Goal: Information Seeking & Learning: Learn about a topic

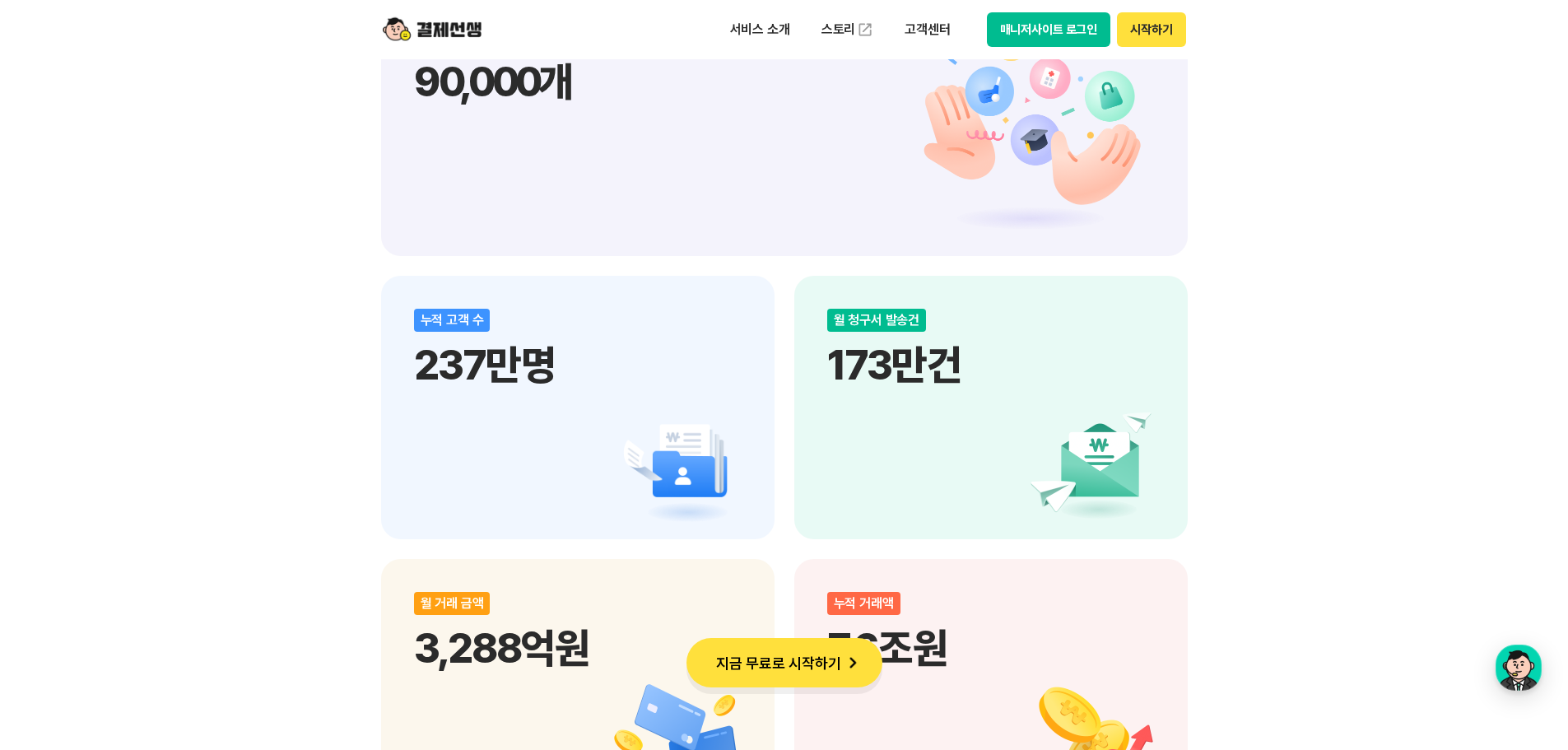
scroll to position [1564, 0]
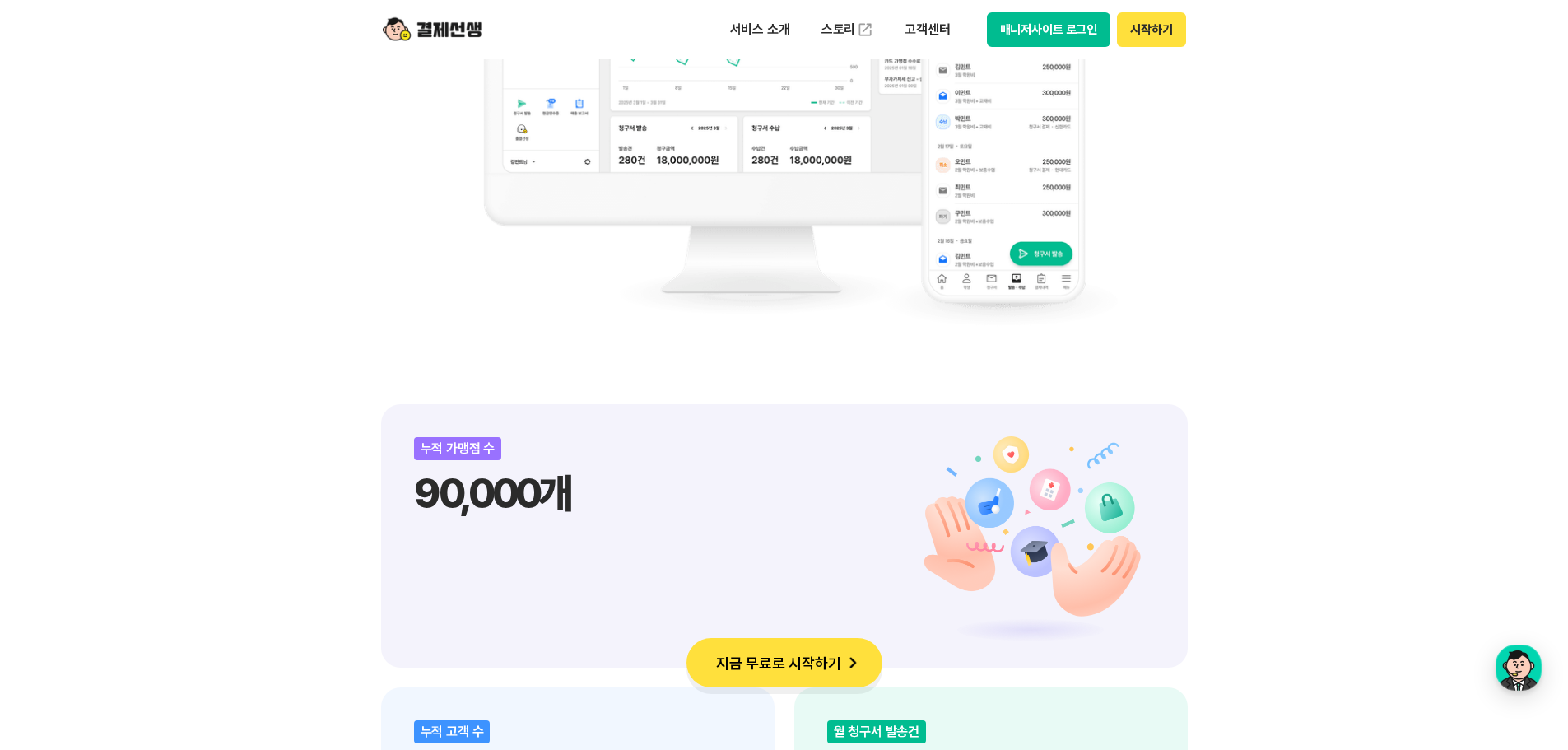
click at [1035, 23] on button "매니저사이트 로그인" at bounding box center [1049, 29] width 124 height 34
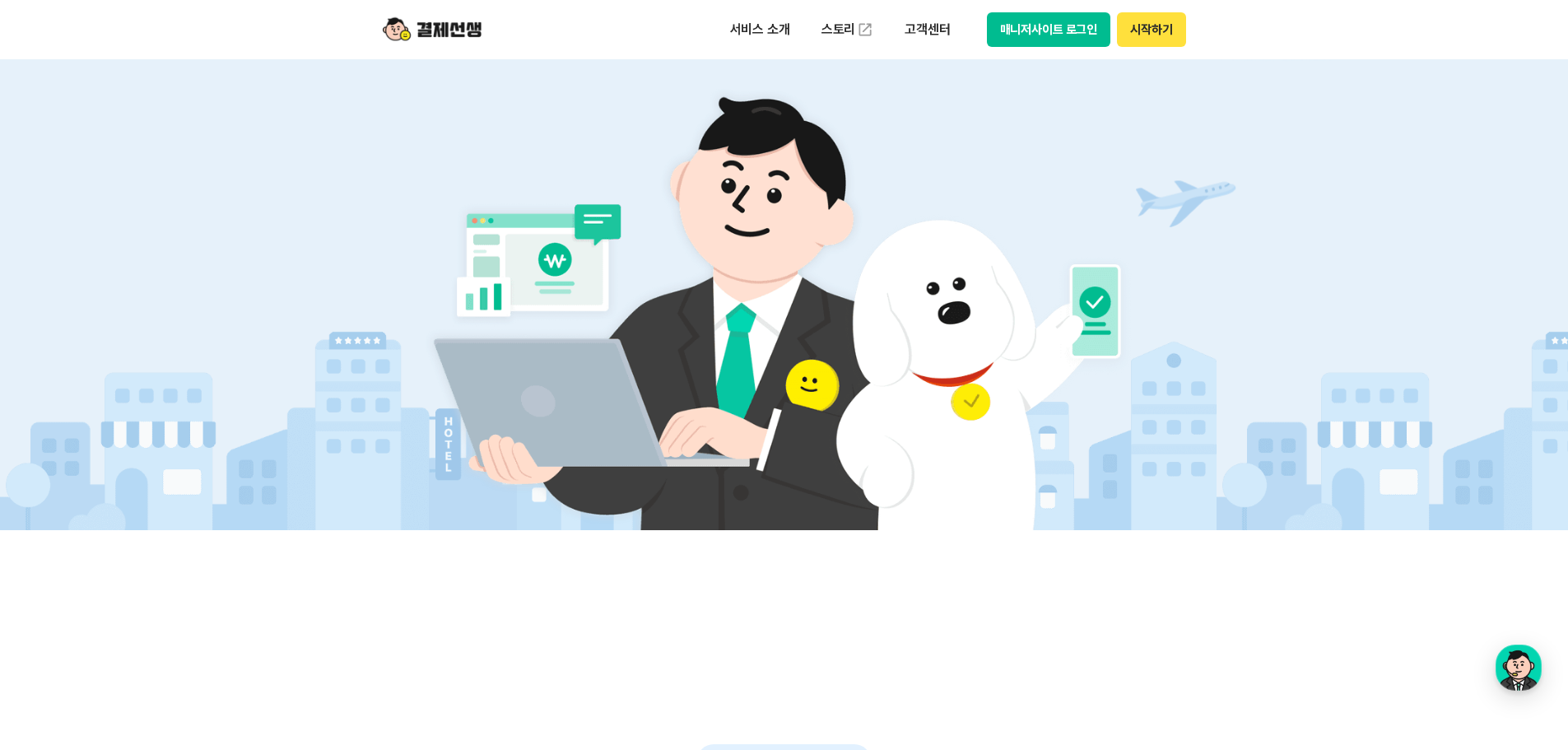
scroll to position [247, 0]
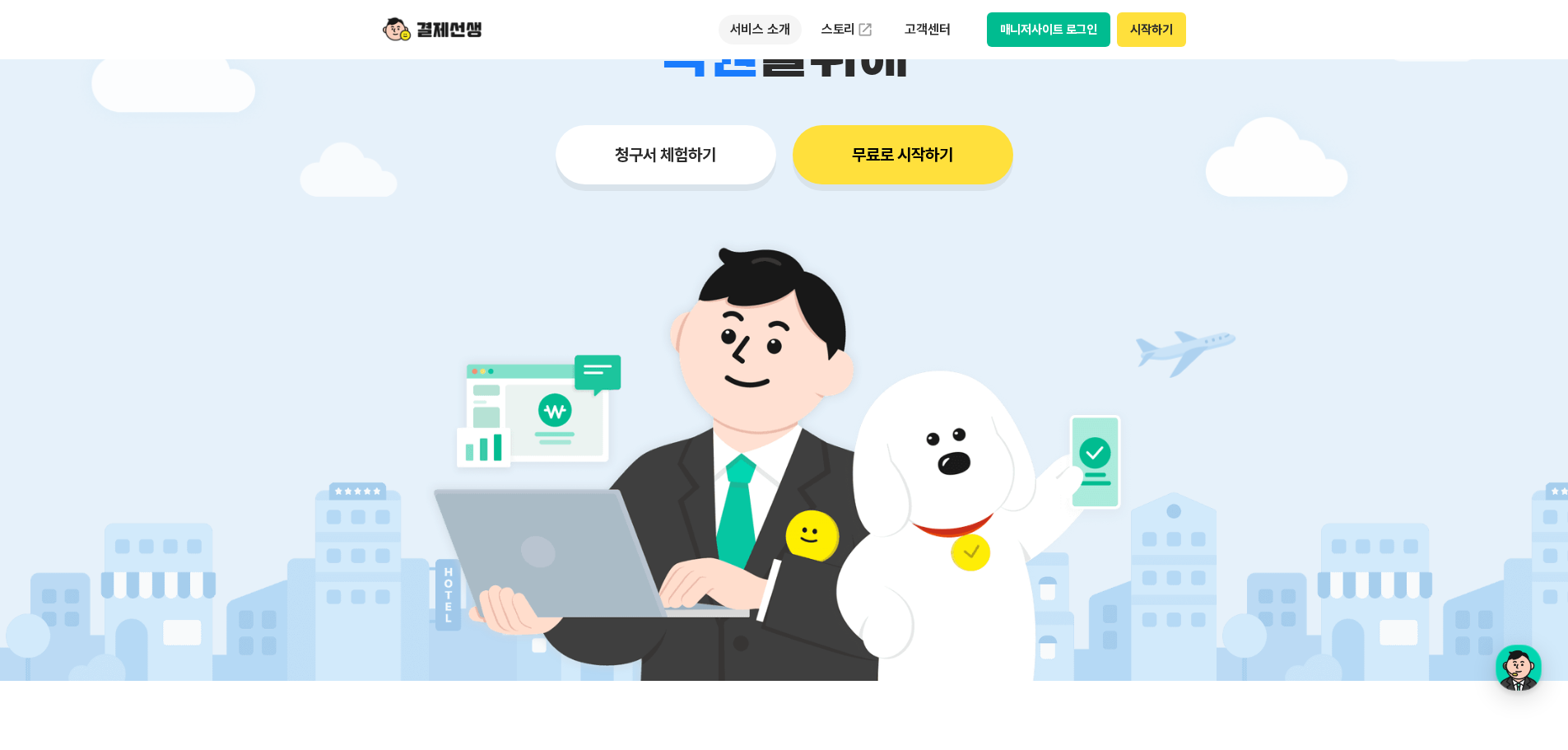
click at [763, 24] on p "서비스 소개" at bounding box center [760, 29] width 83 height 30
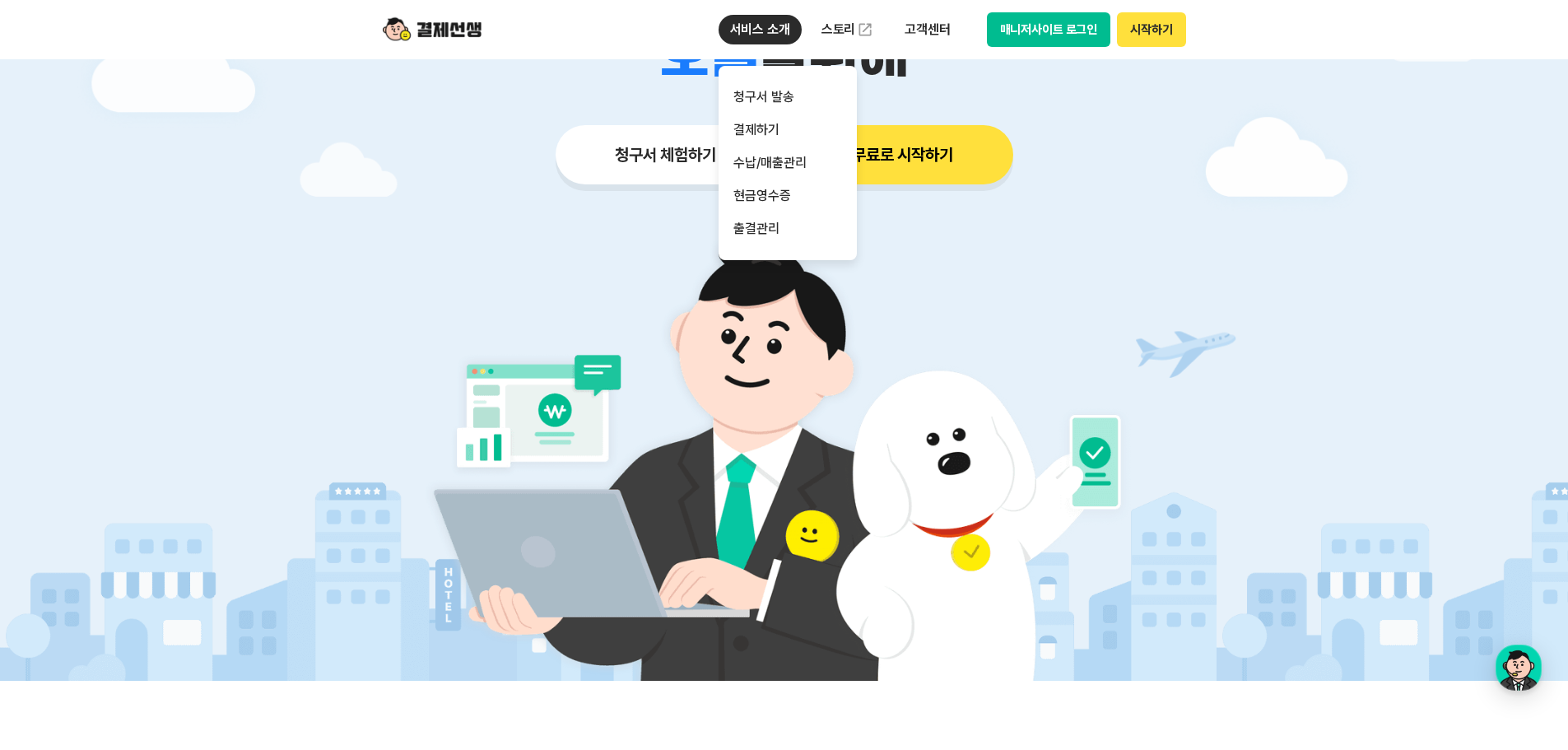
click at [755, 21] on p "서비스 소개" at bounding box center [760, 29] width 83 height 30
click at [735, 25] on p "서비스 소개" at bounding box center [760, 29] width 83 height 30
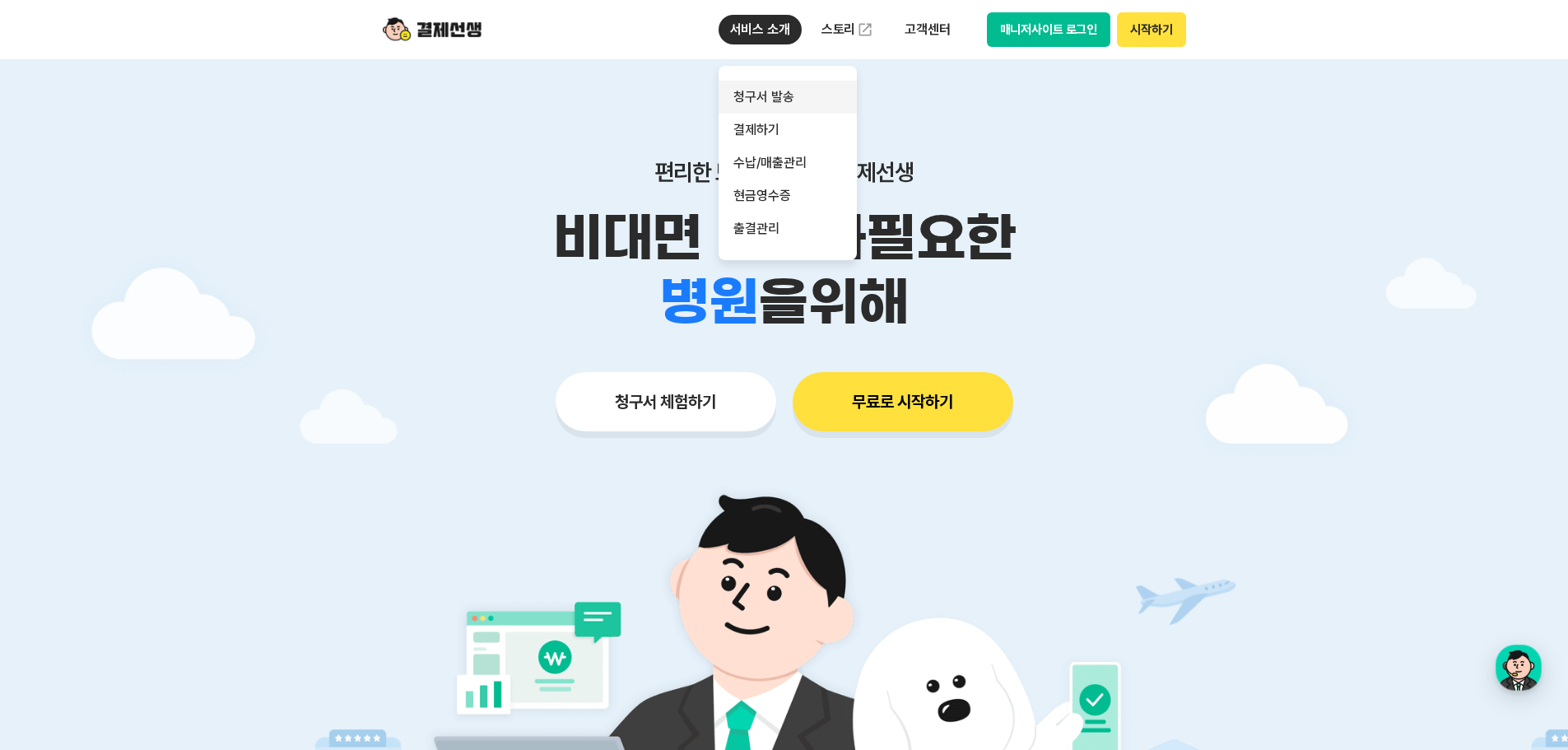
click at [781, 90] on link "청구서 발송" at bounding box center [787, 97] width 138 height 33
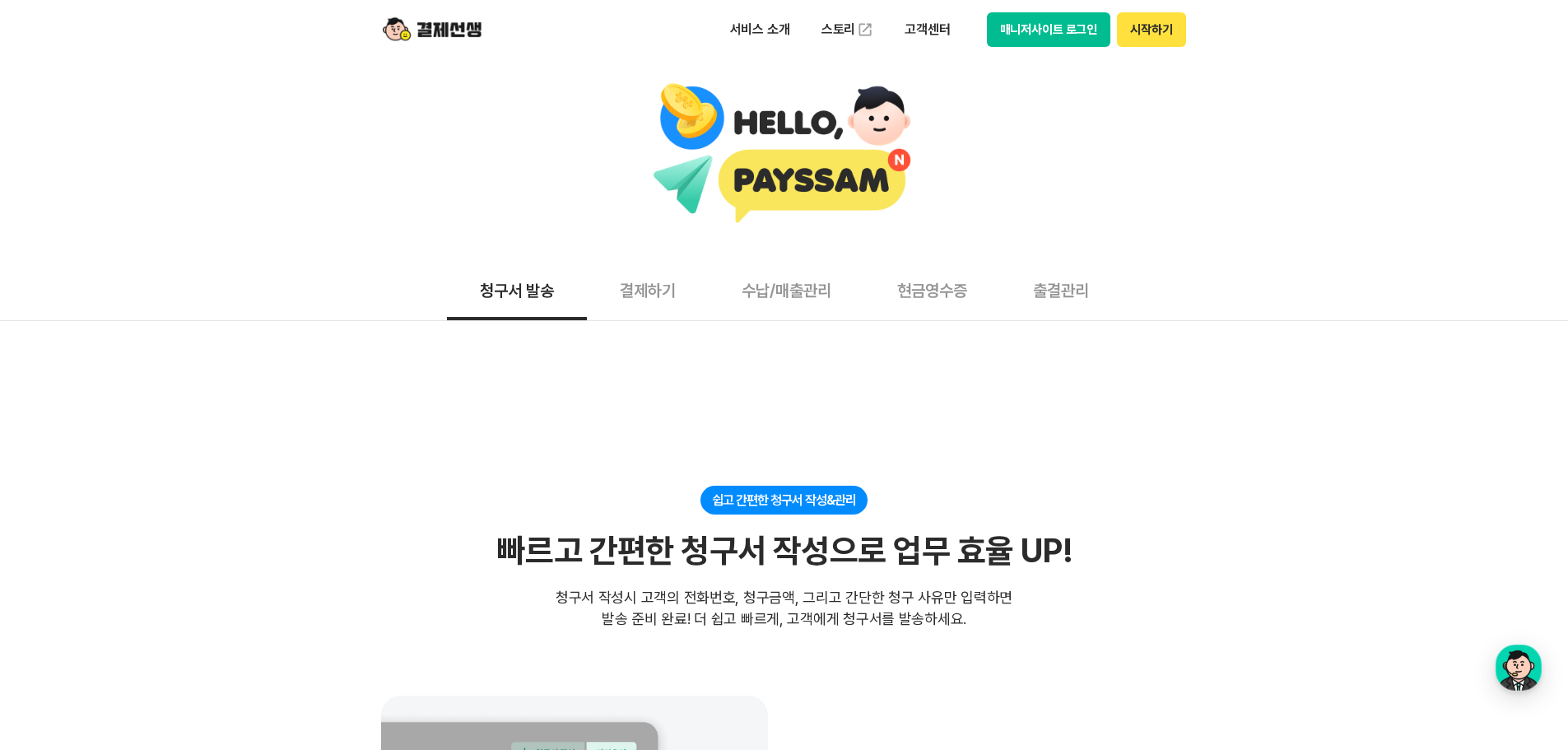
click at [649, 299] on button "결제하기" at bounding box center [648, 290] width 122 height 61
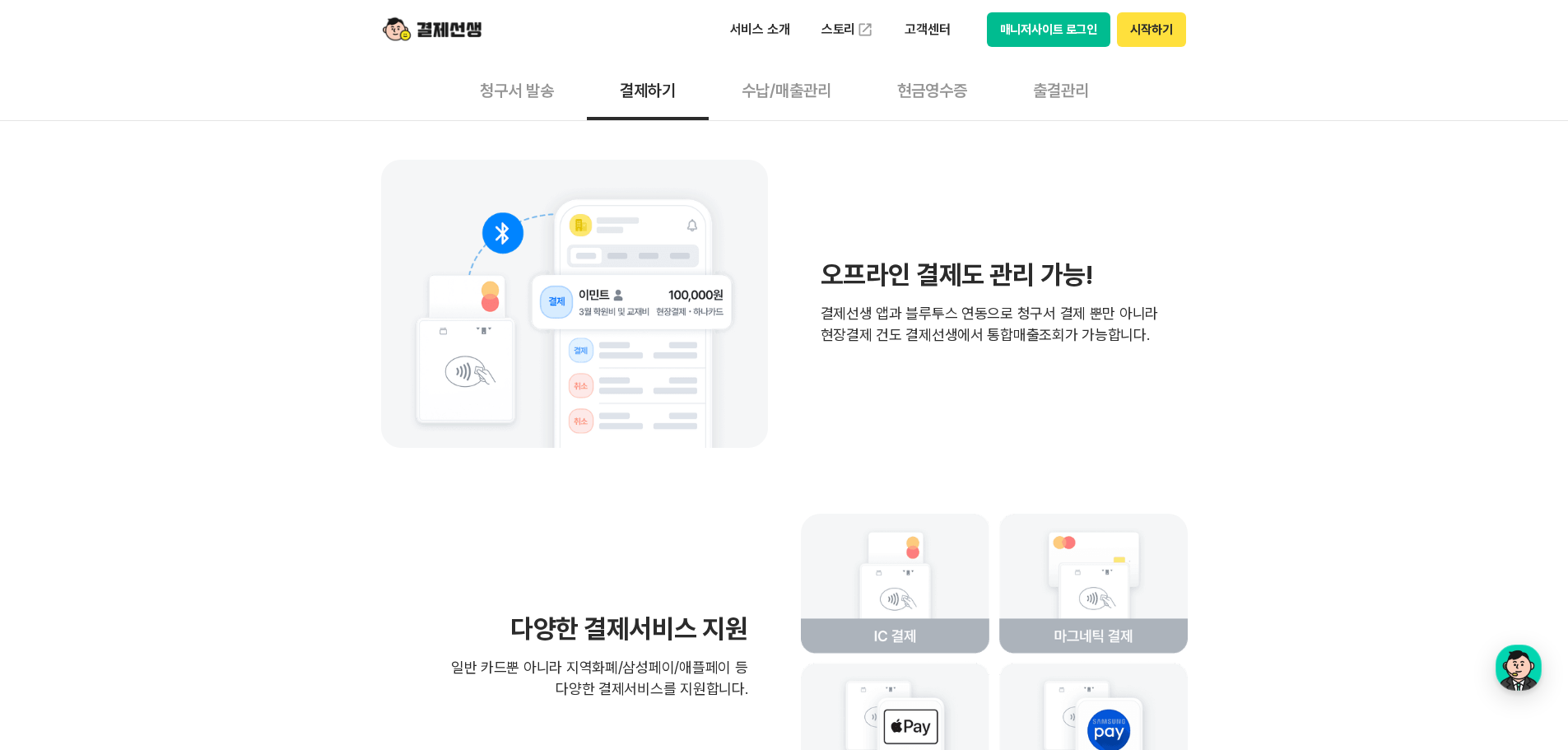
scroll to position [3541, 0]
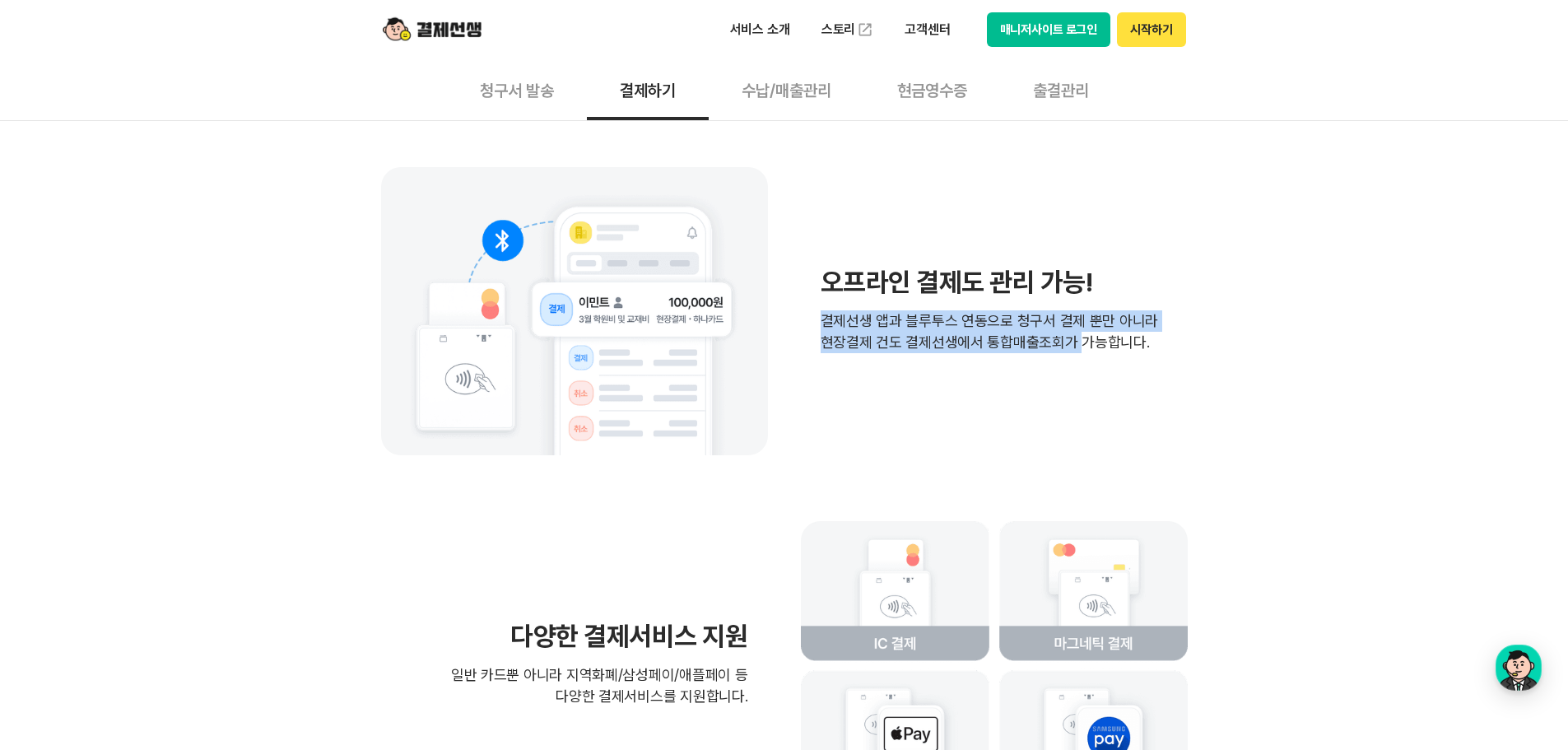
drag, startPoint x: 811, startPoint y: 310, endPoint x: 1076, endPoint y: 368, distance: 271.3
click at [1076, 368] on div "오프라인 결제도 관리 가능! 결제선생 앱과 블루투스 연동으로 청구서 결제 뿐만 아니라 현장결제 건도 결제선생에서 통합매출조회가 가능합니다." at bounding box center [784, 311] width 806 height 288
click at [1075, 368] on div "오프라인 결제도 관리 가능! 결제선생 앱과 블루투스 연동으로 청구서 결제 뿐만 아니라 현장결제 건도 결제선생에서 통합매출조회가 가능합니다." at bounding box center [784, 311] width 806 height 288
click at [877, 331] on p "결제선생 앱과 블루투스 연동으로 청구서 결제 뿐만 아니라 현장결제 건도 결제선생에서 통합매출조회가 가능합니다." at bounding box center [990, 332] width 338 height 43
drag, startPoint x: 834, startPoint y: 325, endPoint x: 1200, endPoint y: 387, distance: 371.2
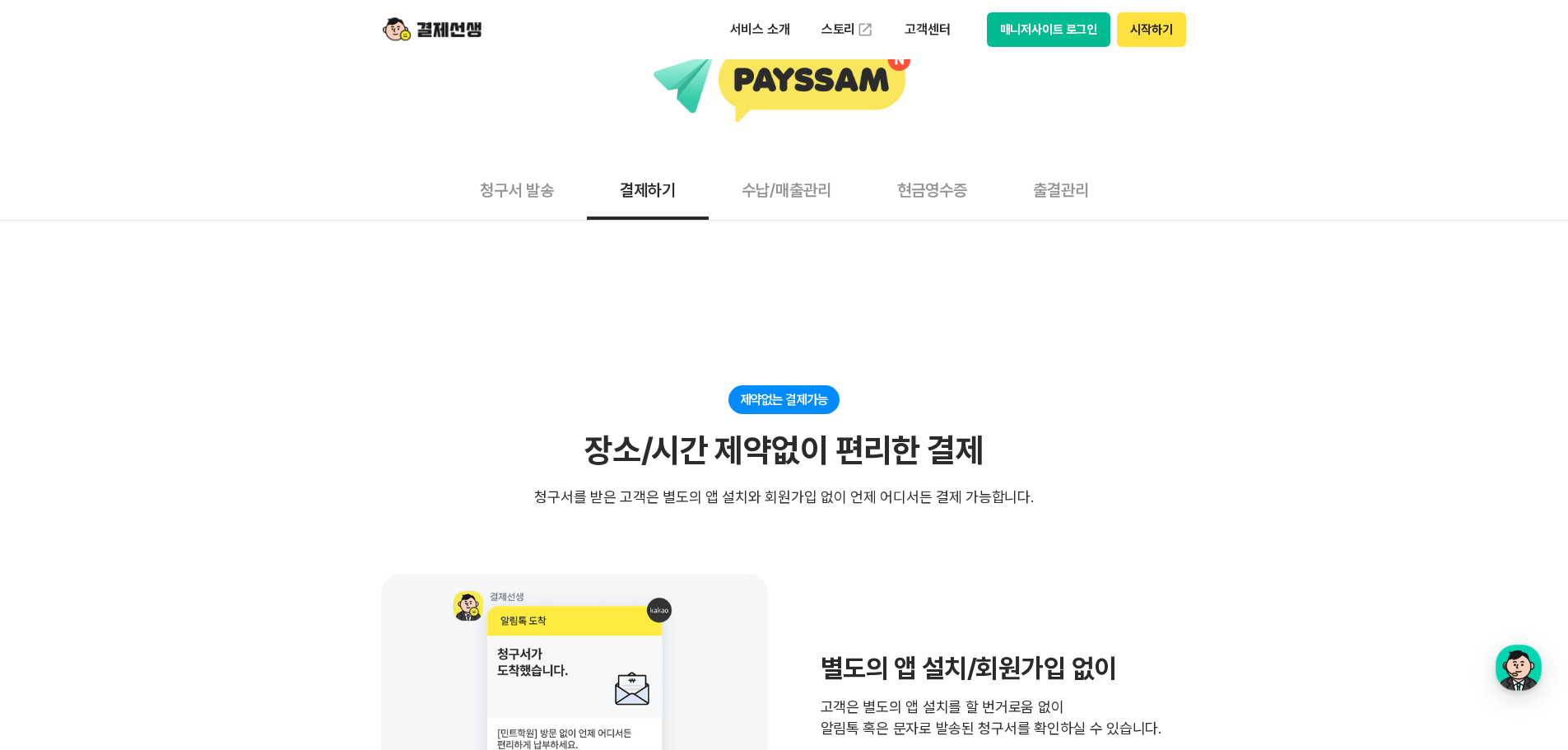
scroll to position [0, 0]
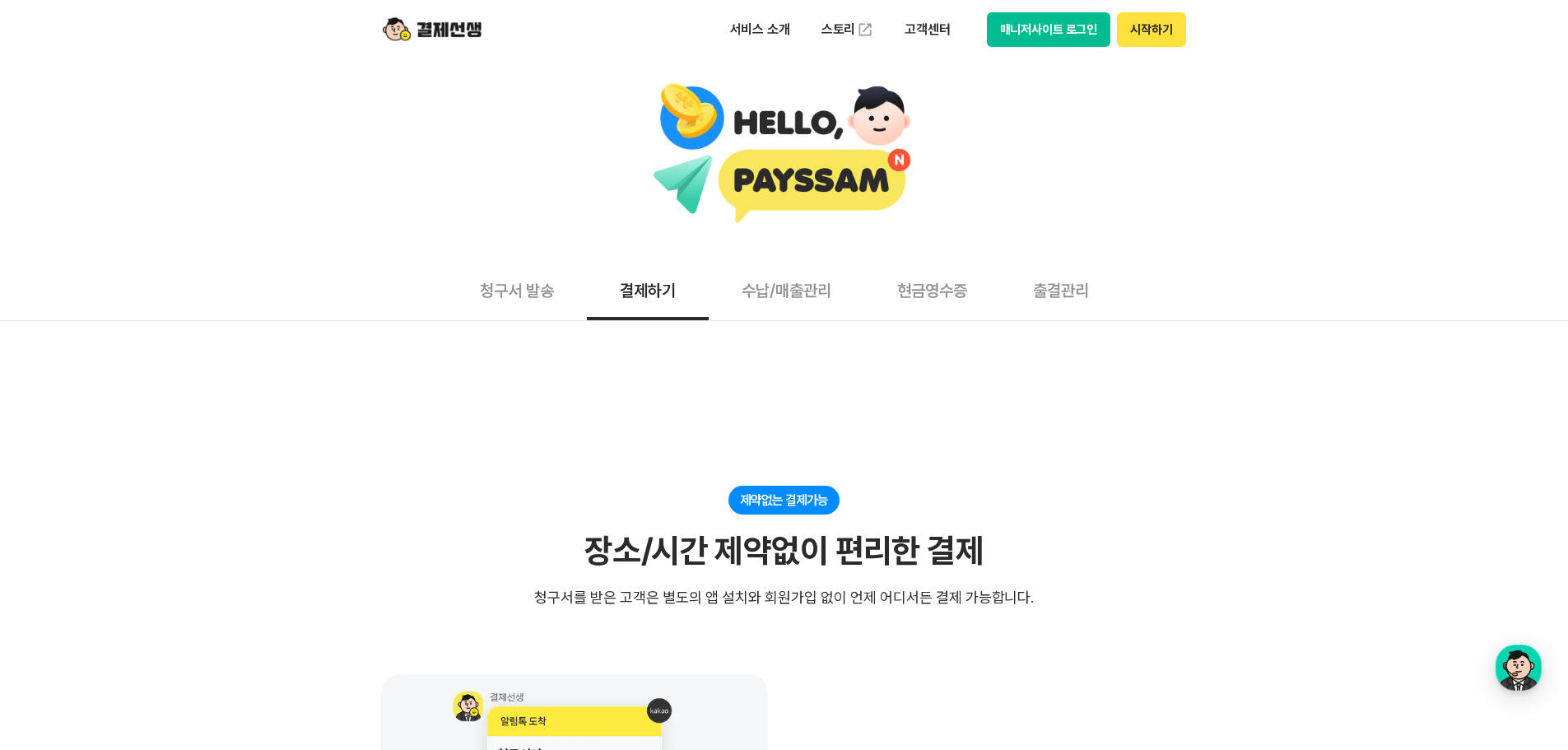
click at [440, 27] on img at bounding box center [432, 29] width 99 height 32
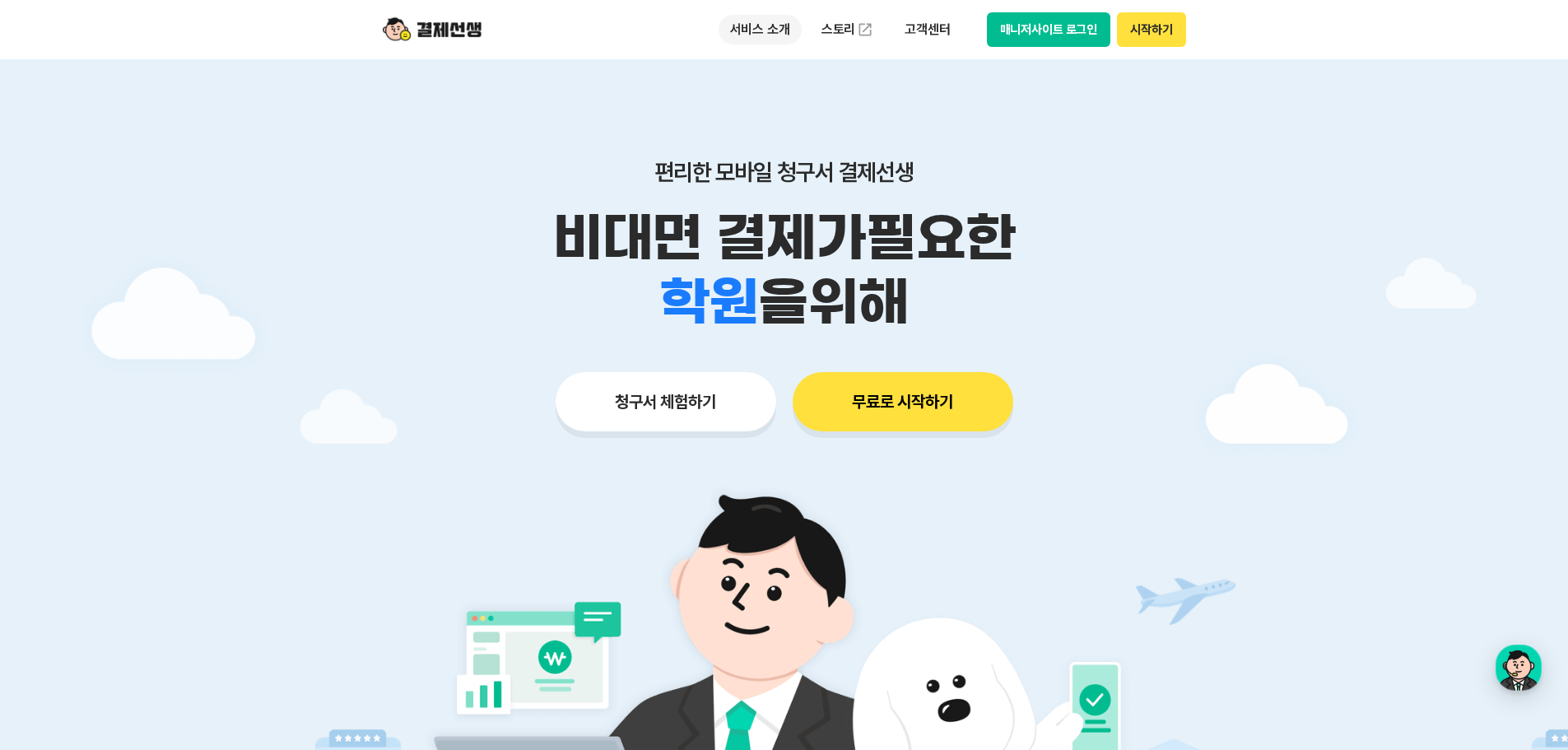
click at [743, 39] on p "서비스 소개" at bounding box center [760, 29] width 83 height 30
click at [1051, 219] on p "비대면 결제가 필요한" at bounding box center [785, 237] width 843 height 64
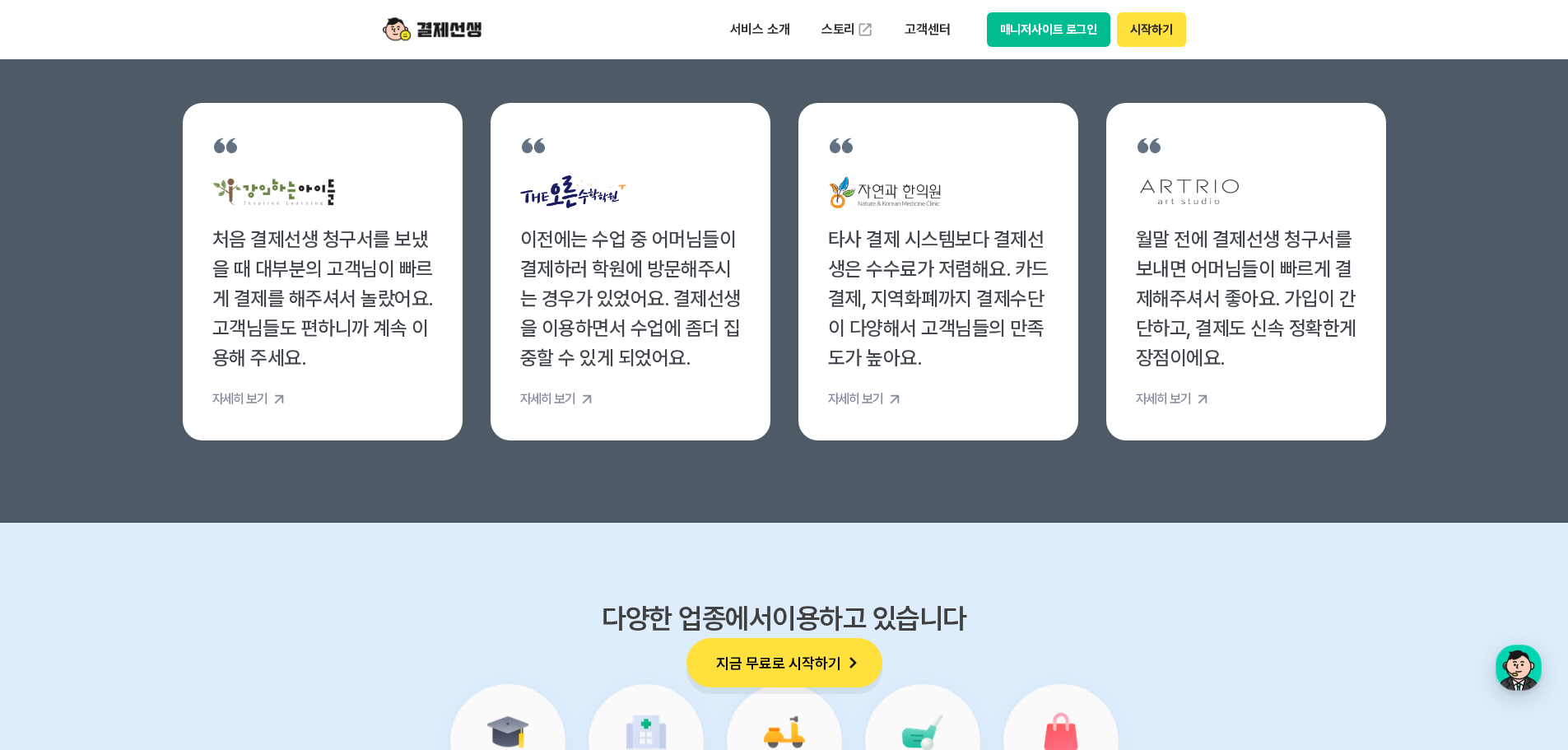
scroll to position [6340, 0]
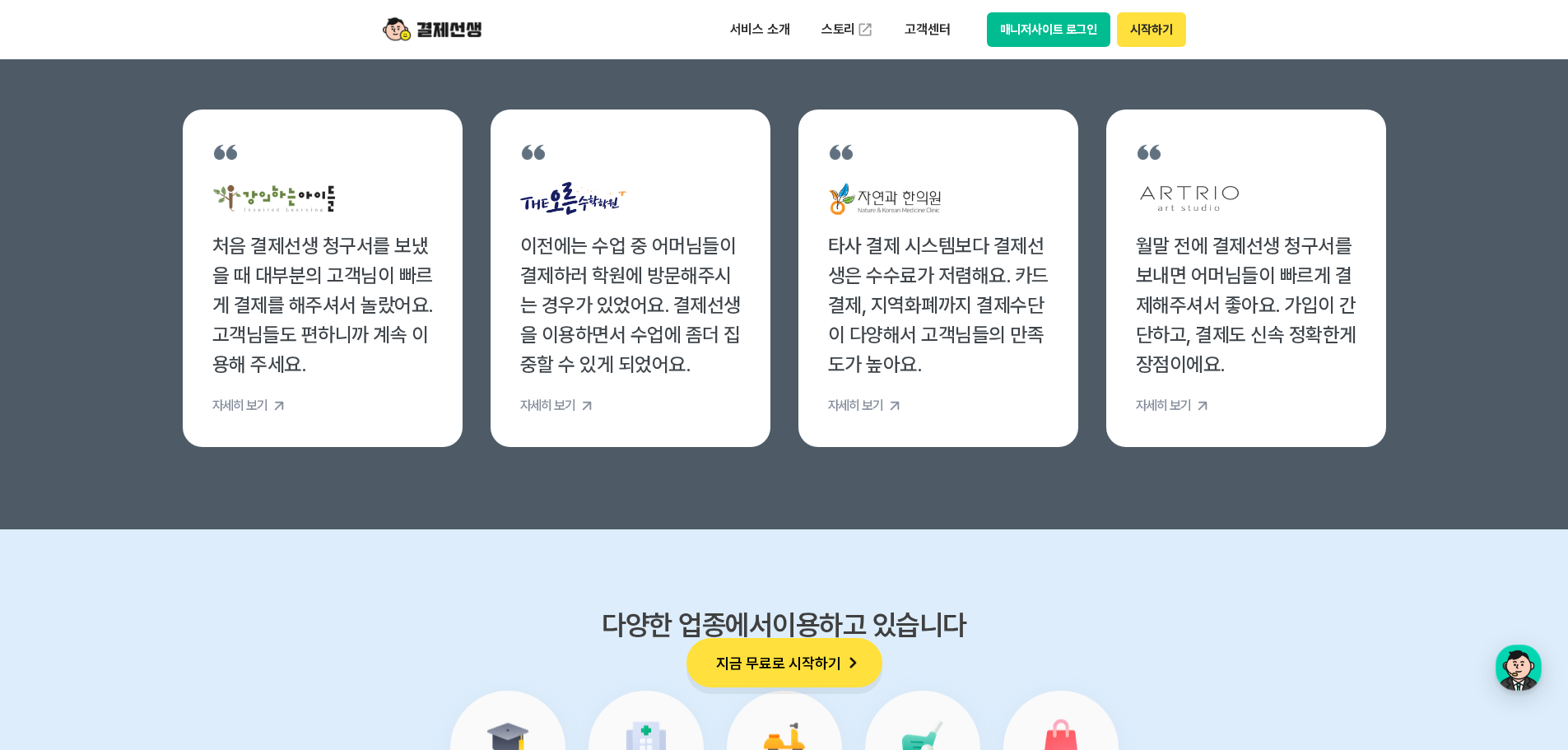
click at [578, 403] on img at bounding box center [586, 405] width 16 height 16
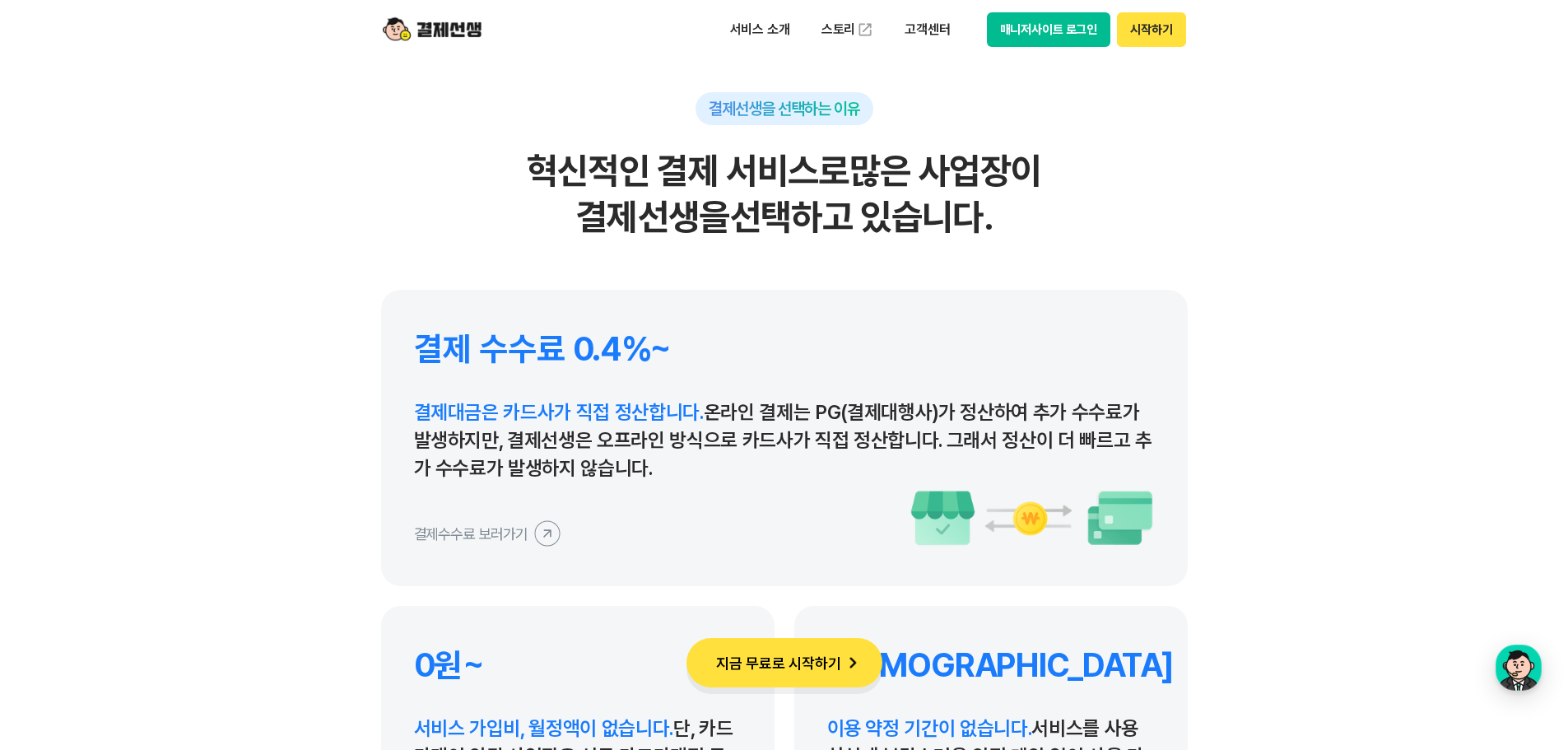
scroll to position [7411, 0]
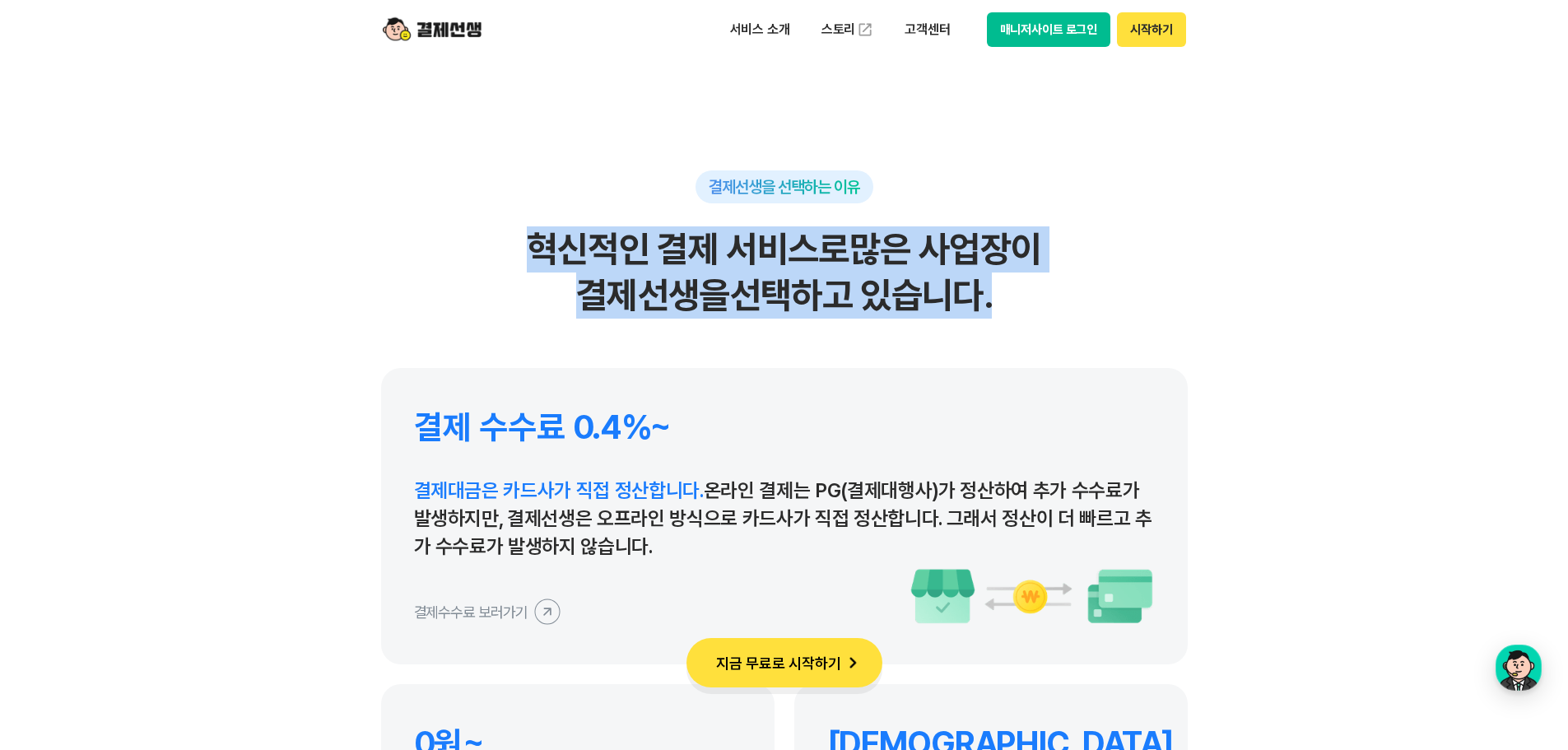
drag, startPoint x: 488, startPoint y: 222, endPoint x: 1033, endPoint y: 310, distance: 552.1
click at [1033, 310] on div "결제선생을 선택하는 이유 혁신적인 결제 서비스로 많은 사업장이 결제선생을 선택하고 있습니다." at bounding box center [784, 244] width 806 height 148
click at [1034, 310] on h2 "혁신적인 결제 서비스로 많은 사업장이 결제선생을 선택하고 있습니다." at bounding box center [784, 273] width 806 height 93
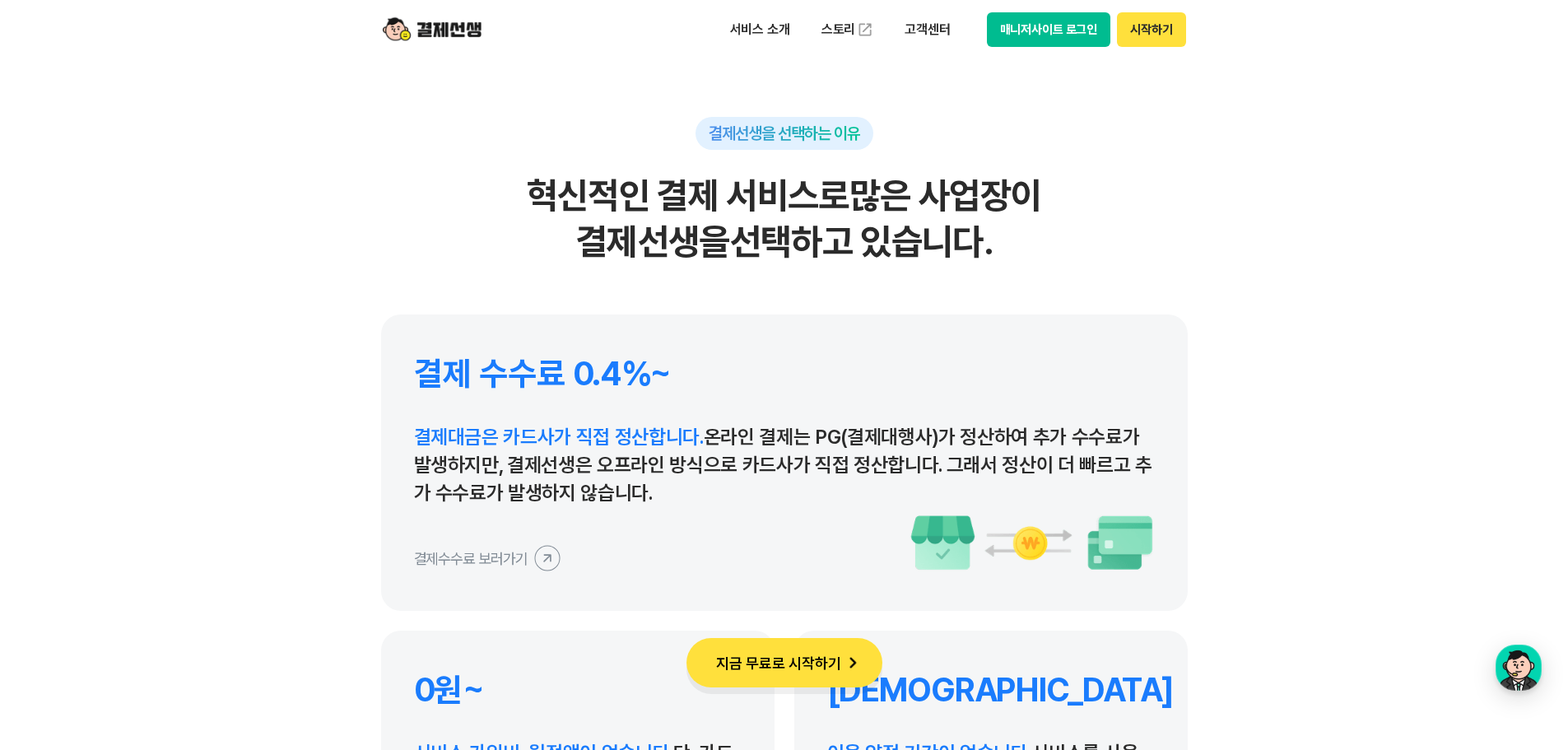
scroll to position [7493, 0]
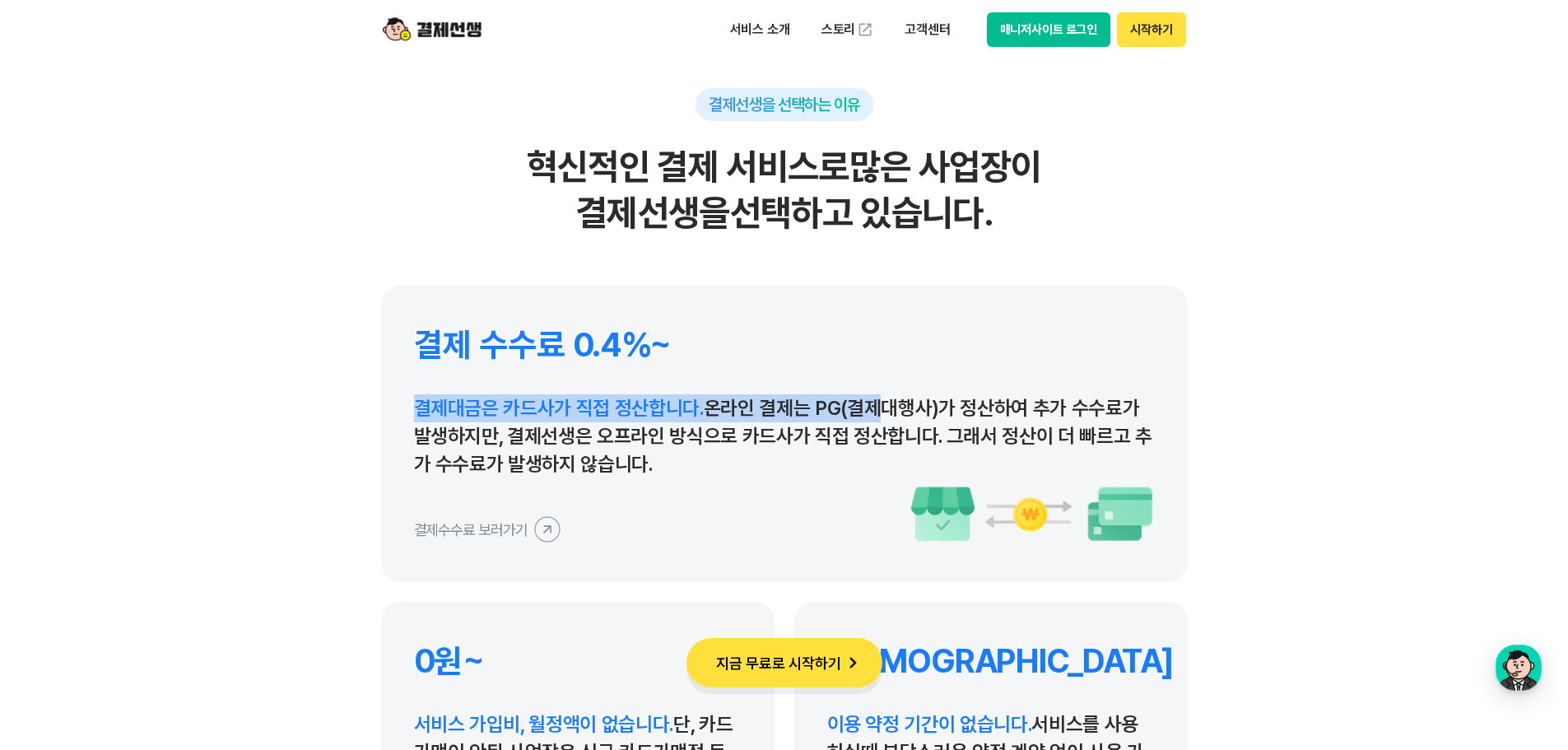
drag, startPoint x: 408, startPoint y: 410, endPoint x: 870, endPoint y: 411, distance: 462.0
click at [870, 411] on div "결제 수수료 0.4%~ 결제대금은 카드사가 직접 정산합니다. 온라인 결제는 PG(결제대행사)가 정산하여 추가 수수료가 발생하지만, 결제선생은 …" at bounding box center [784, 434] width 806 height 297
click at [870, 411] on p "결제대금은 카드사가 직접 정산합니다. 온라인 결제는 PG(결제대행사)가 정산하여 추가 수수료가 발생하지만, 결제선생은 오프라인 방식으로 카드사…" at bounding box center [784, 436] width 741 height 84
click at [732, 415] on p "결제대금은 카드사가 직접 정산합니다. 온라인 결제는 PG(결제대행사)가 정산하여 추가 수수료가 발생하지만, 결제선생은 오프라인 방식으로 카드사…" at bounding box center [784, 436] width 741 height 84
drag, startPoint x: 704, startPoint y: 411, endPoint x: 771, endPoint y: 409, distance: 67.0
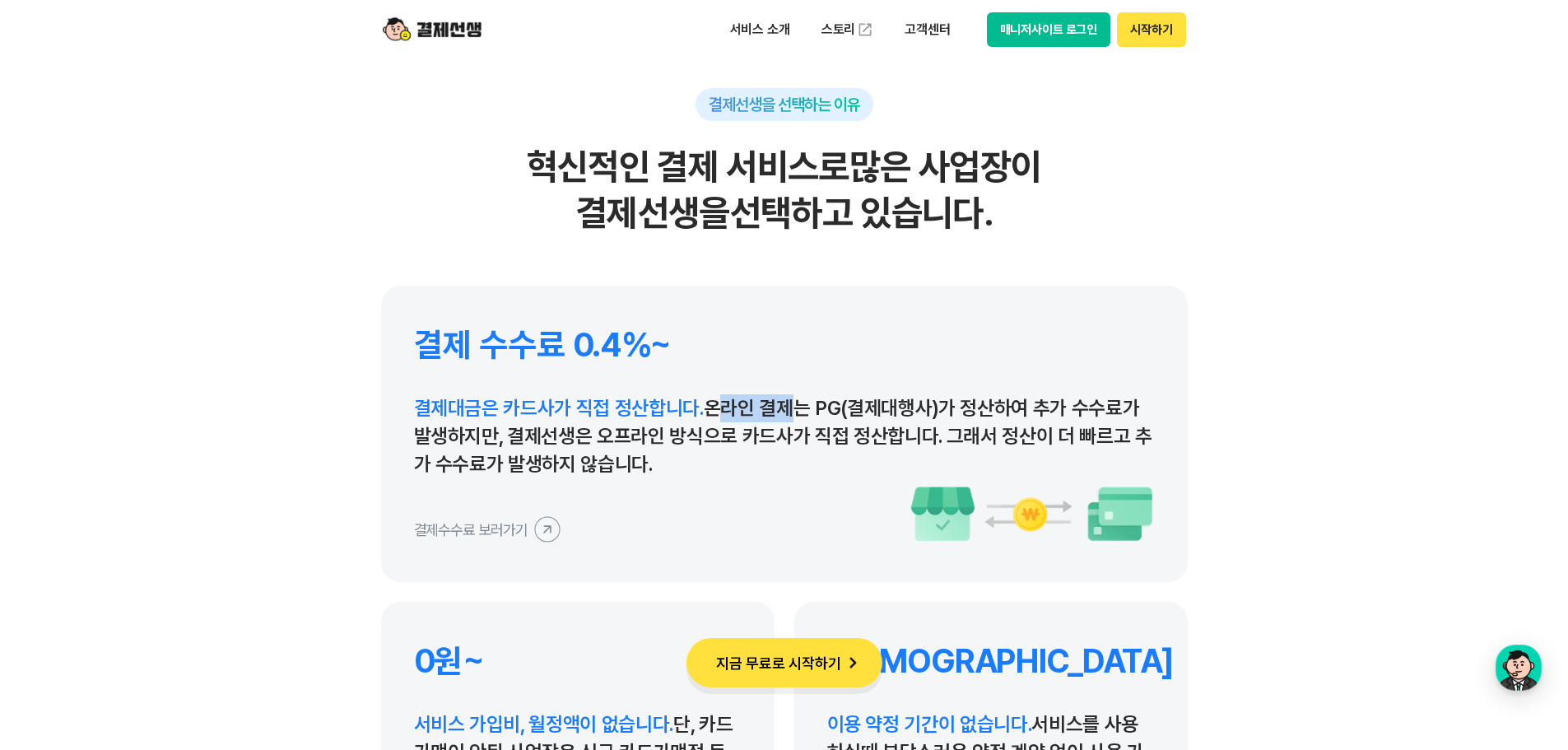
click at [771, 409] on p "결제대금은 카드사가 직접 정산합니다. 온라인 결제는 PG(결제대행사)가 정산하여 추가 수수료가 발생하지만, 결제선생은 오프라인 방식으로 카드사…" at bounding box center [784, 436] width 741 height 84
click at [697, 400] on span "결제대금은 카드사가 직접 정산합니다." at bounding box center [559, 408] width 290 height 24
drag, startPoint x: 704, startPoint y: 411, endPoint x: 721, endPoint y: 464, distance: 55.7
click at [721, 464] on p "결제대금은 카드사가 직접 정산합니다. 온라인 결제는 PG(결제대행사)가 정산하여 추가 수수료가 발생하지만, 결제선생은 오프라인 방식으로 카드사…" at bounding box center [784, 436] width 741 height 84
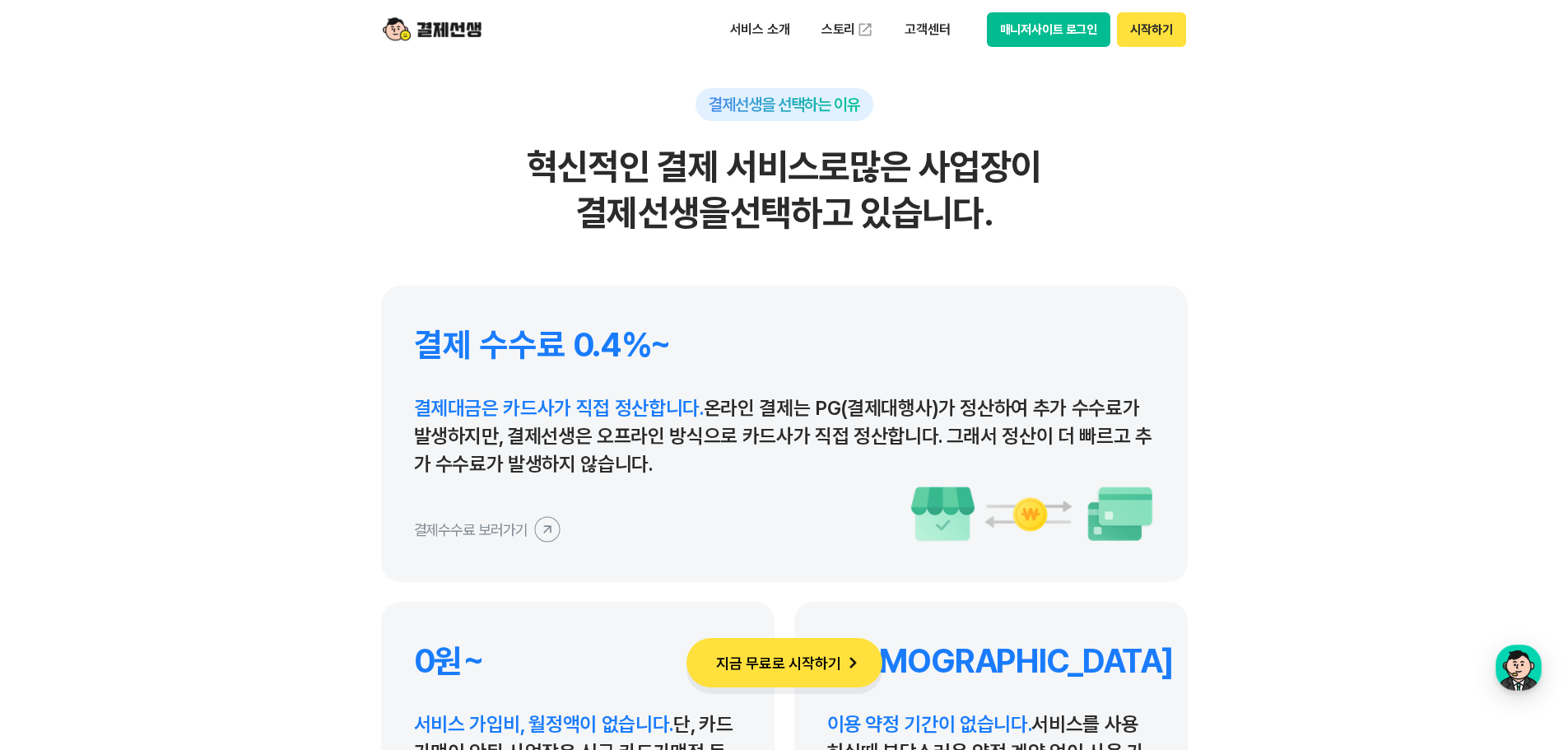
click at [721, 464] on p "결제대금은 카드사가 직접 정산합니다. 온라인 결제는 PG(결제대행사)가 정산하여 추가 수수료가 발생하지만, 결제선생은 오프라인 방식으로 카드사…" at bounding box center [784, 436] width 741 height 84
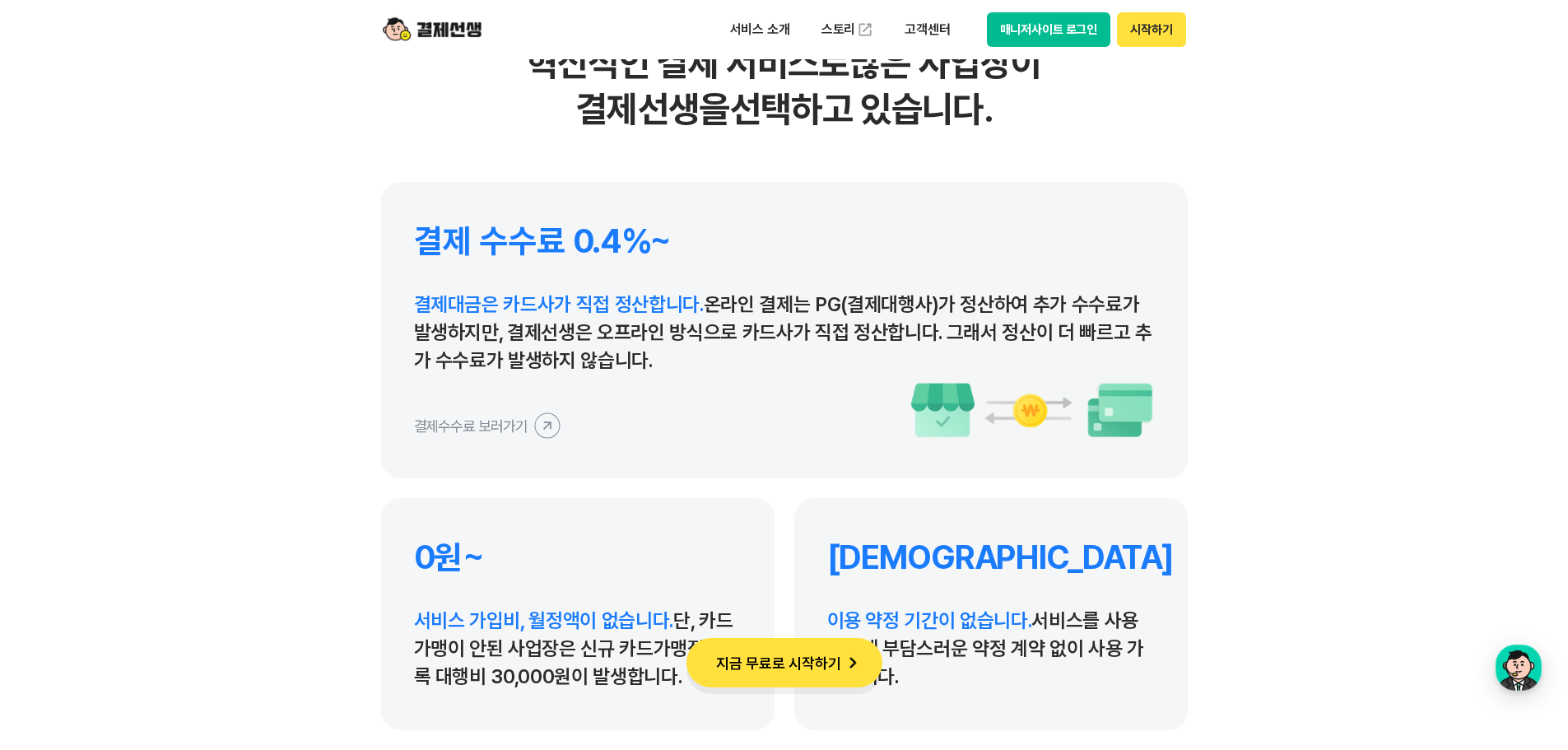
scroll to position [7658, 0]
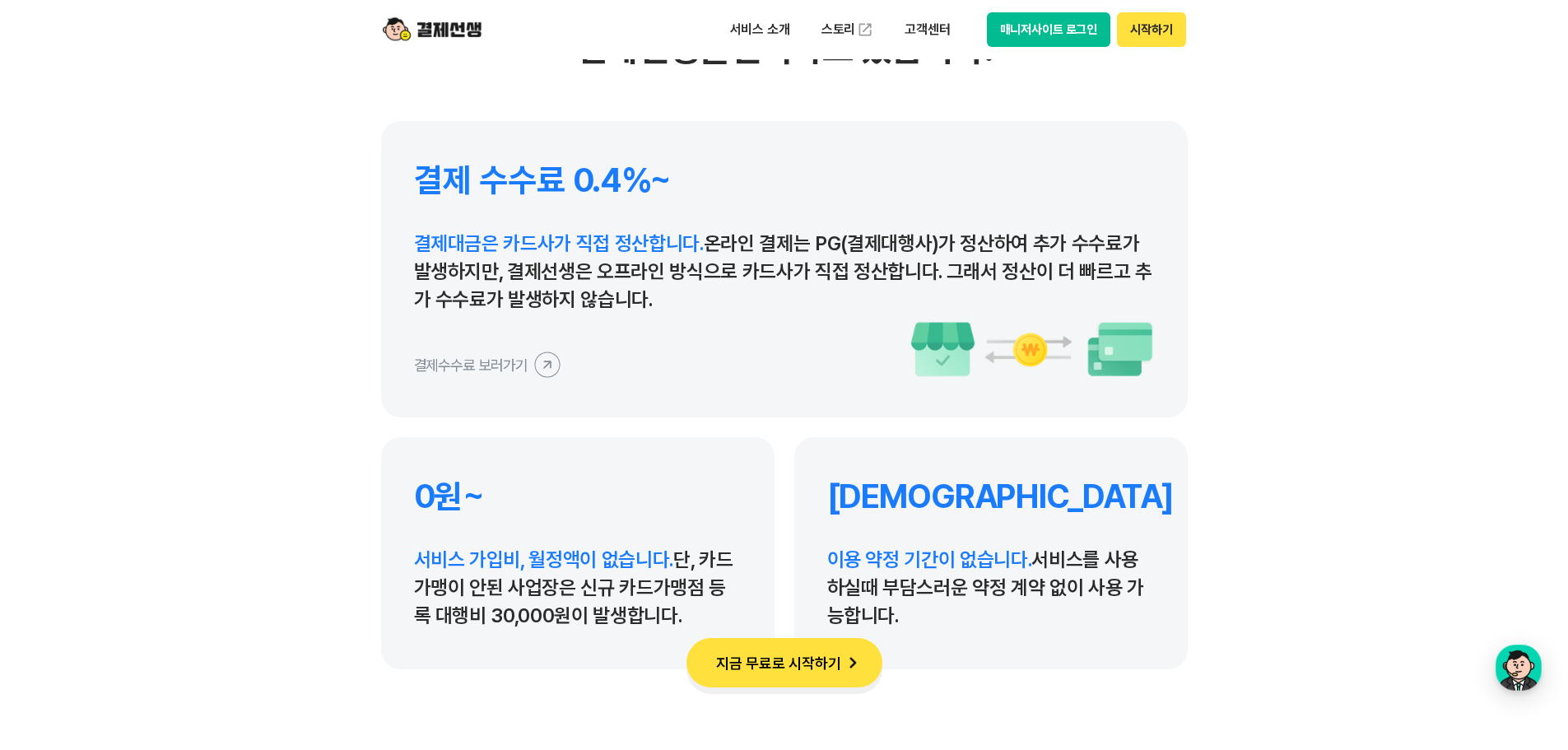
click at [545, 358] on icon at bounding box center [547, 363] width 37 height 37
